Goal: Information Seeking & Learning: Learn about a topic

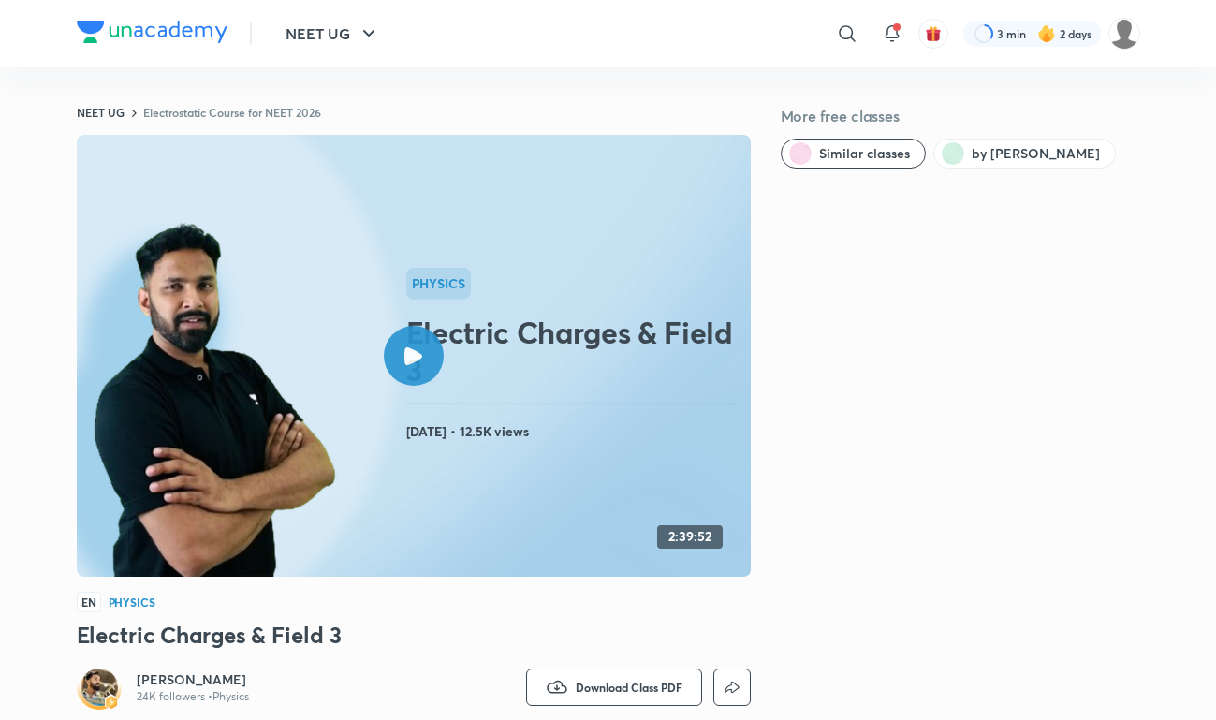
click at [166, 17] on div "NEET UG ​ 3 min 2 days" at bounding box center [608, 33] width 1063 height 67
click at [164, 44] on div at bounding box center [152, 34] width 151 height 27
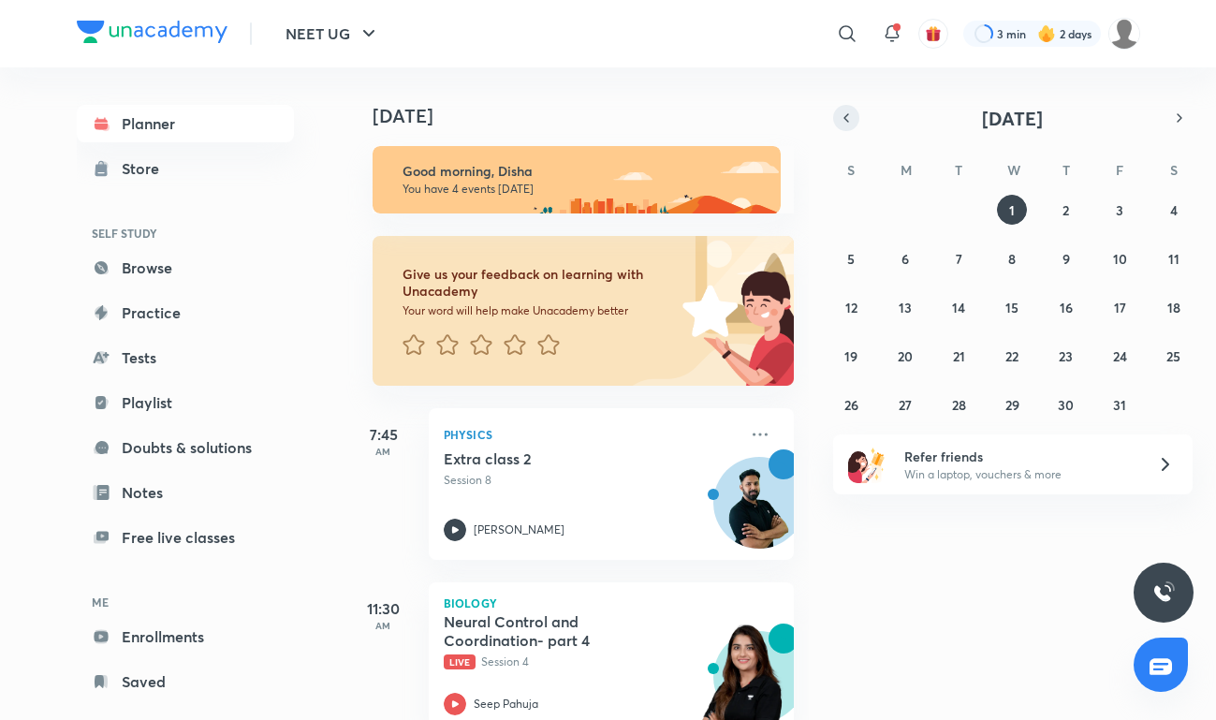
click at [851, 118] on icon "button" at bounding box center [846, 118] width 15 height 17
click at [957, 403] on abbr "30" at bounding box center [959, 405] width 16 height 18
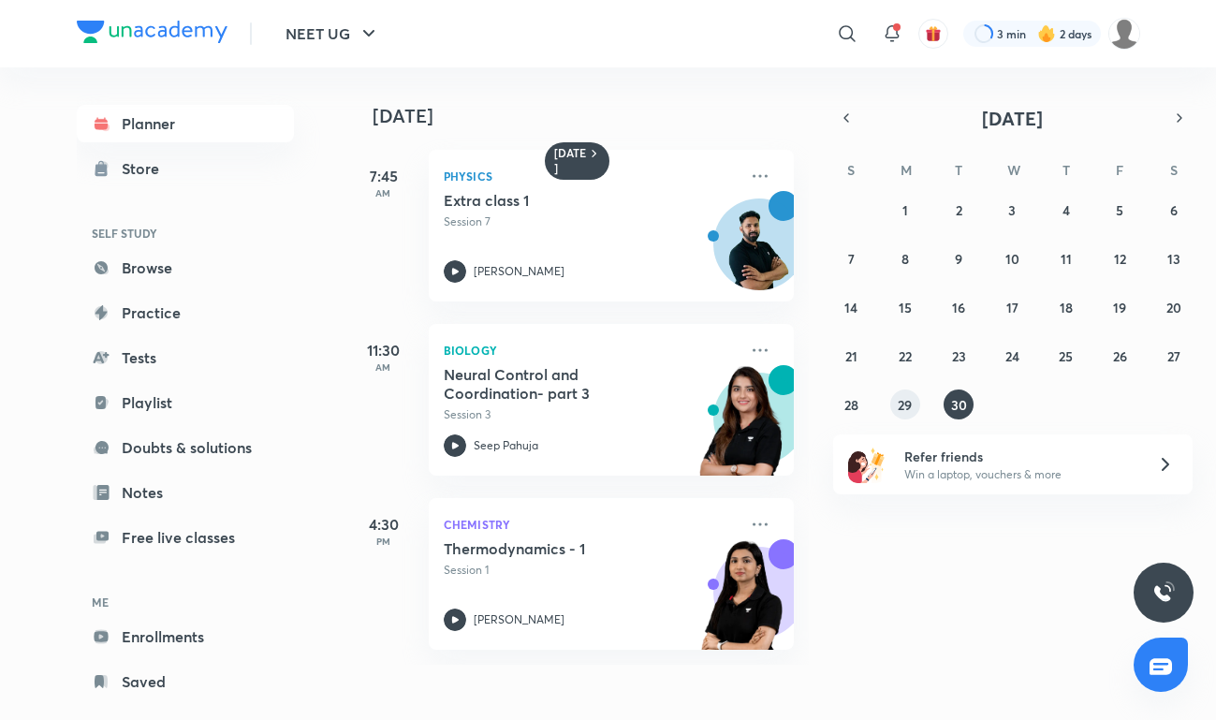
click at [906, 401] on abbr "29" at bounding box center [905, 405] width 14 height 18
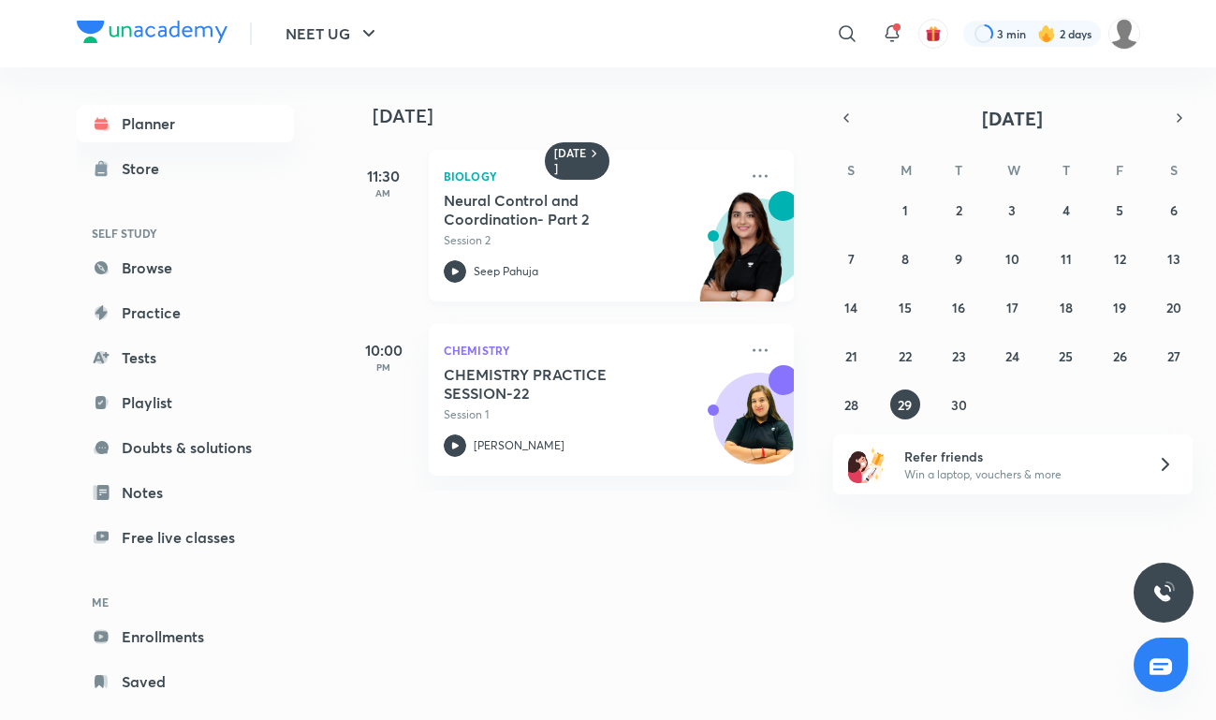
click at [656, 272] on div "Seep Pahuja" at bounding box center [591, 271] width 294 height 22
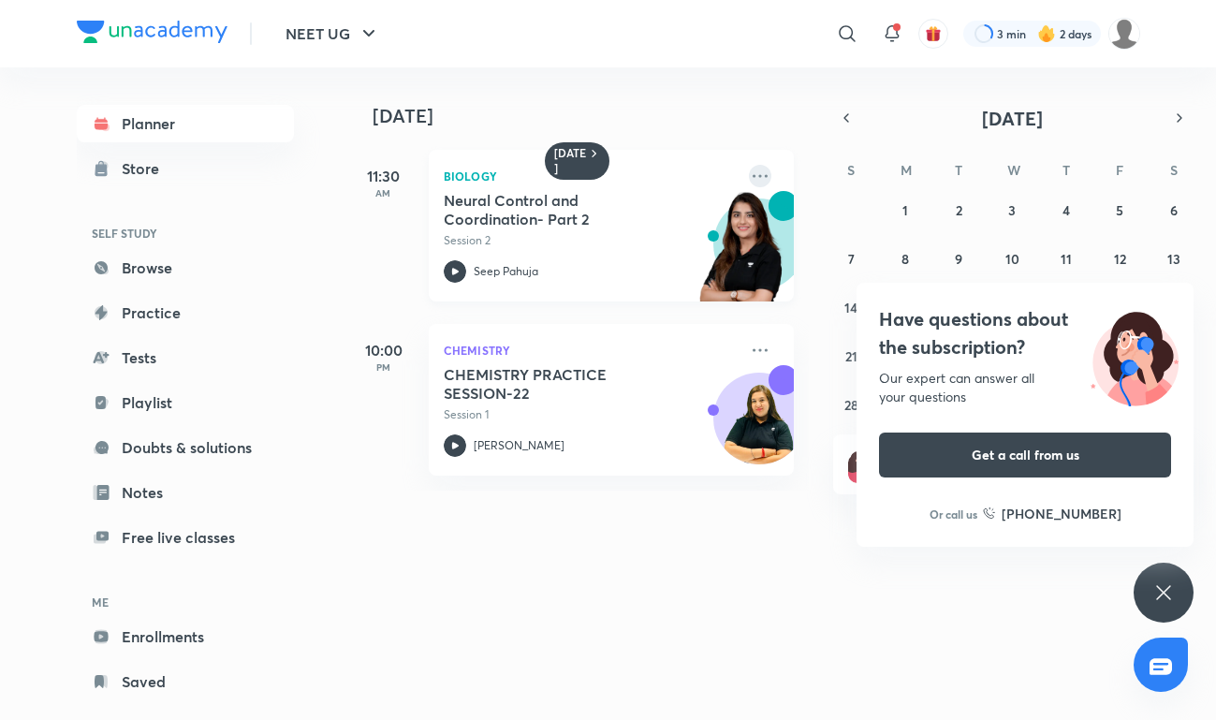
click at [767, 173] on icon at bounding box center [760, 176] width 22 height 22
click at [835, 357] on li "Go to course page" at bounding box center [890, 348] width 185 height 42
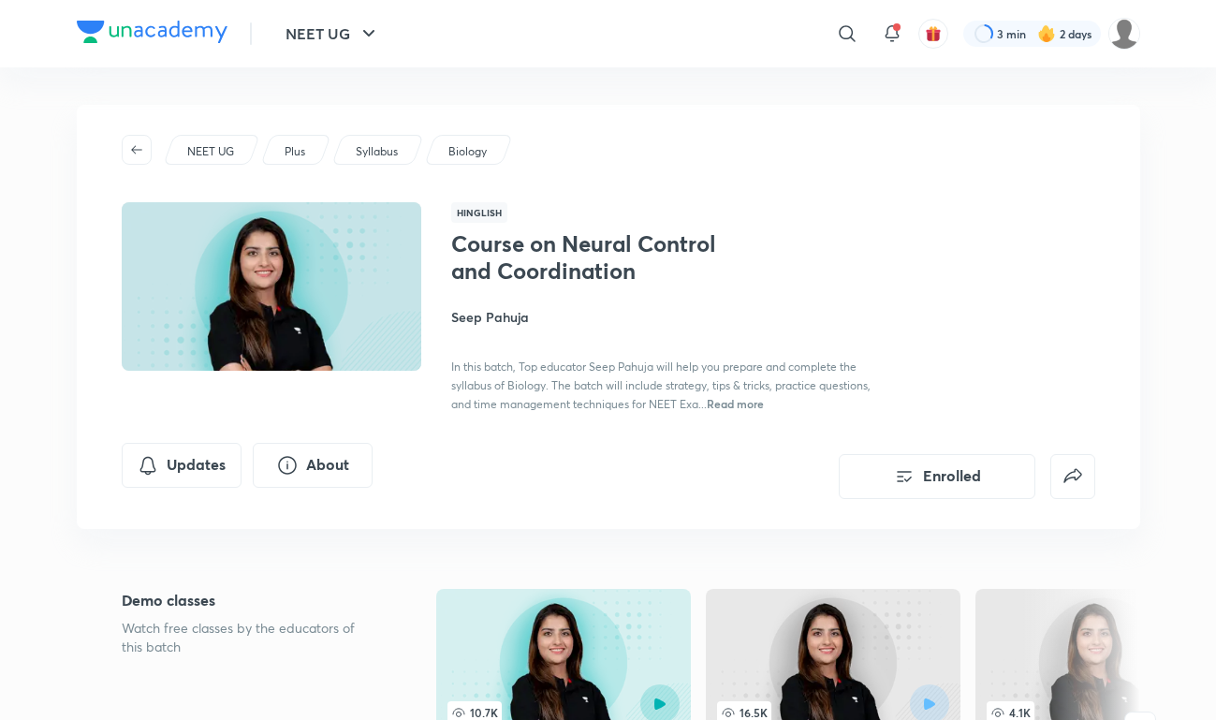
click at [152, 33] on img at bounding box center [152, 32] width 151 height 22
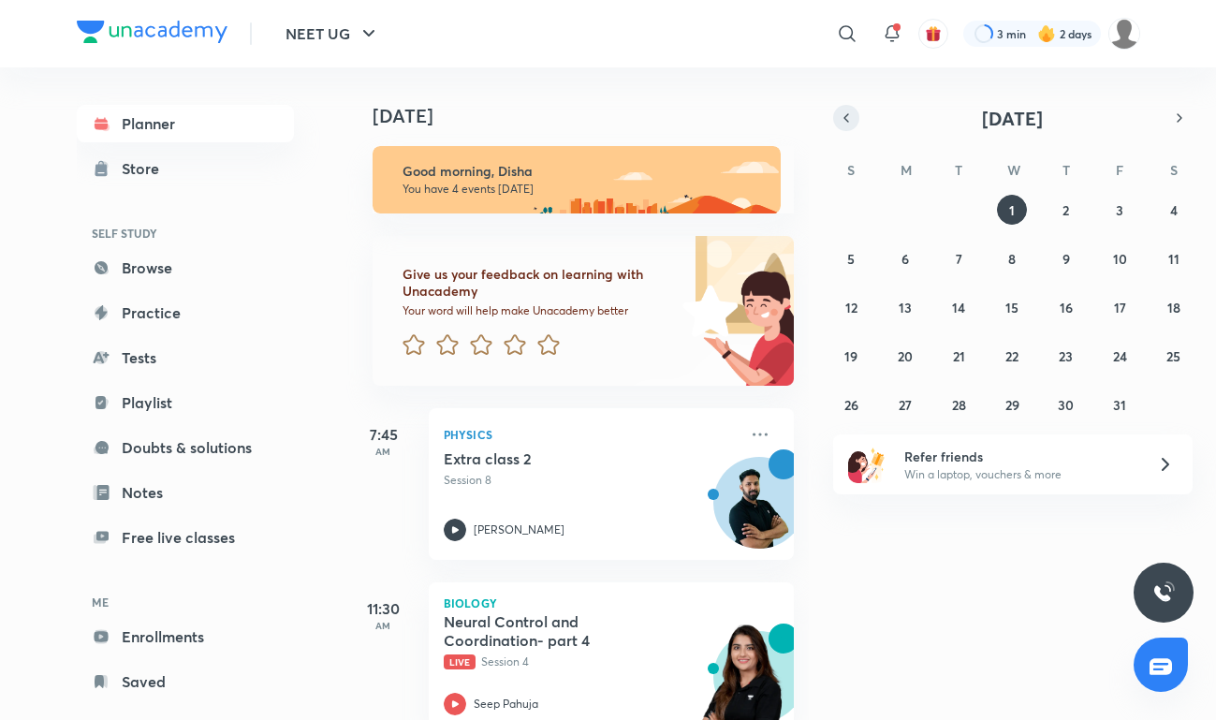
click at [851, 119] on icon "button" at bounding box center [846, 118] width 15 height 17
click at [898, 405] on abbr "29" at bounding box center [905, 405] width 14 height 18
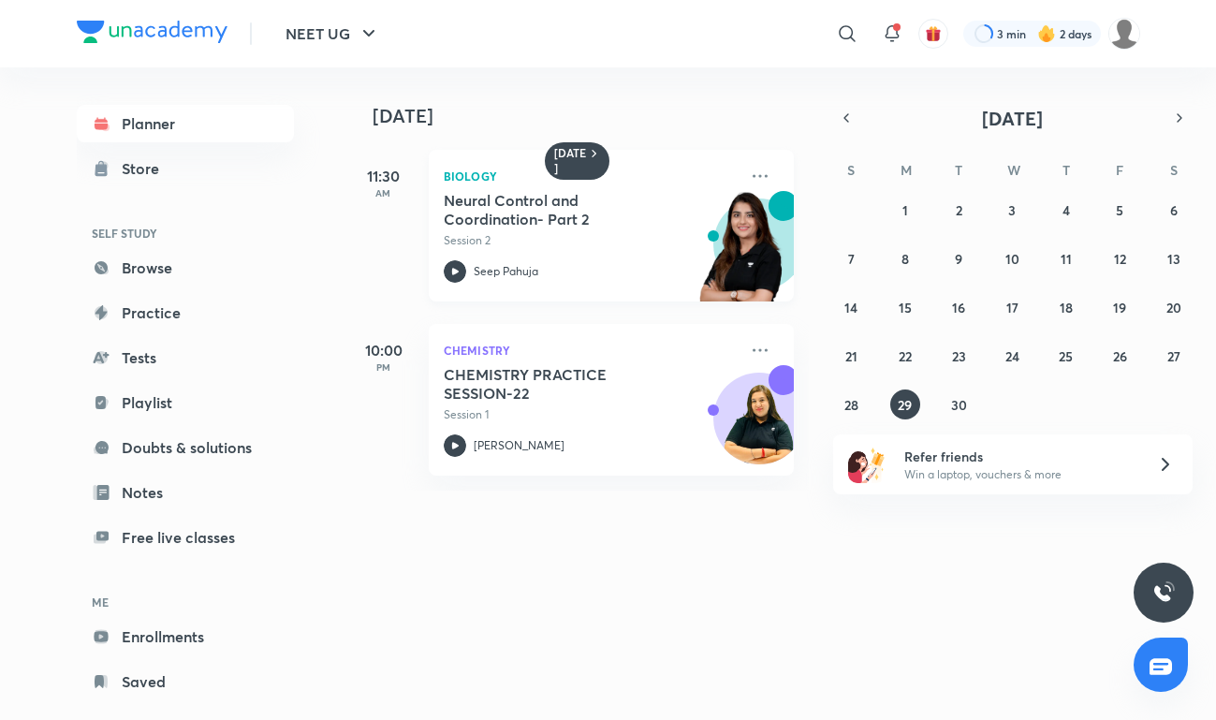
click at [508, 200] on h5 "Neural Control and Coordination- Part 2" at bounding box center [560, 209] width 233 height 37
